Goal: Information Seeking & Learning: Learn about a topic

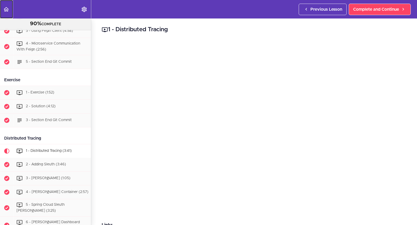
scroll to position [610, 0]
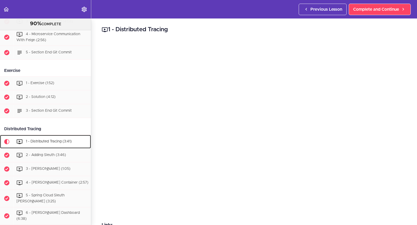
click at [62, 143] on div "1 - Distributed Tracing (3:41)" at bounding box center [52, 141] width 77 height 11
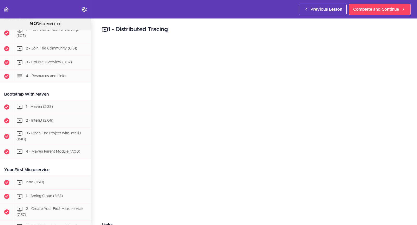
scroll to position [0, 0]
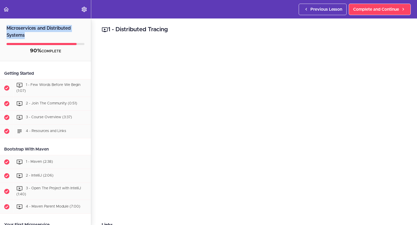
drag, startPoint x: 25, startPoint y: 34, endPoint x: 2, endPoint y: 27, distance: 23.9
click at [2, 27] on h2 "Microservices and Distributed Systems" at bounding box center [45, 29] width 91 height 21
copy h2 "Microservices and Distributed Systems"
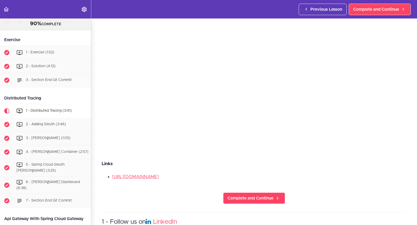
scroll to position [62, 0]
click at [264, 195] on span "Complete and Continue" at bounding box center [251, 198] width 46 height 6
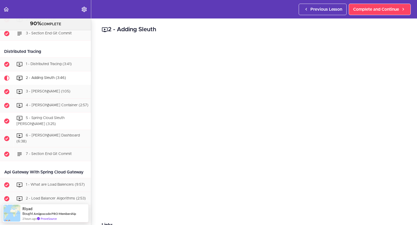
scroll to position [687, 0]
click at [291, 39] on div "2 - Adding Sleuth Links https://spring.io/projects/spring-cloud-sleuth Complete…" at bounding box center [254, 122] width 326 height 207
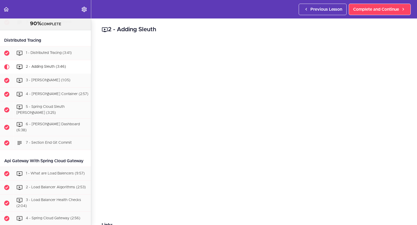
scroll to position [686, 0]
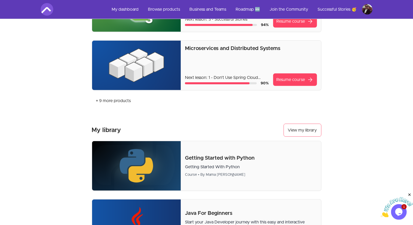
scroll to position [196, 0]
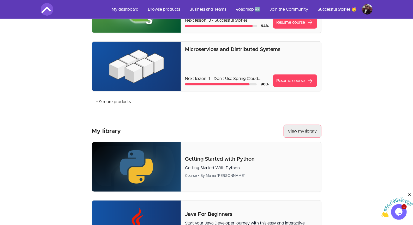
click at [308, 132] on button "View my library" at bounding box center [302, 131] width 38 height 13
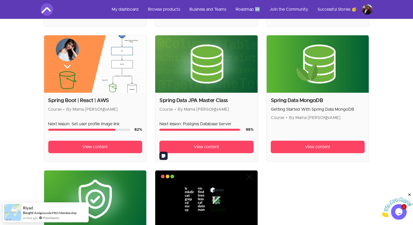
scroll to position [773, 0]
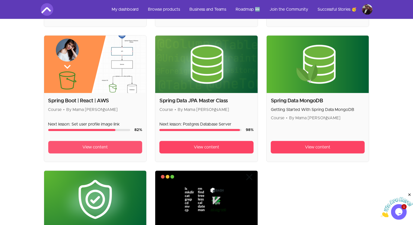
click at [114, 146] on link "View content" at bounding box center [95, 147] width 94 height 13
